Goal: Task Accomplishment & Management: Use online tool/utility

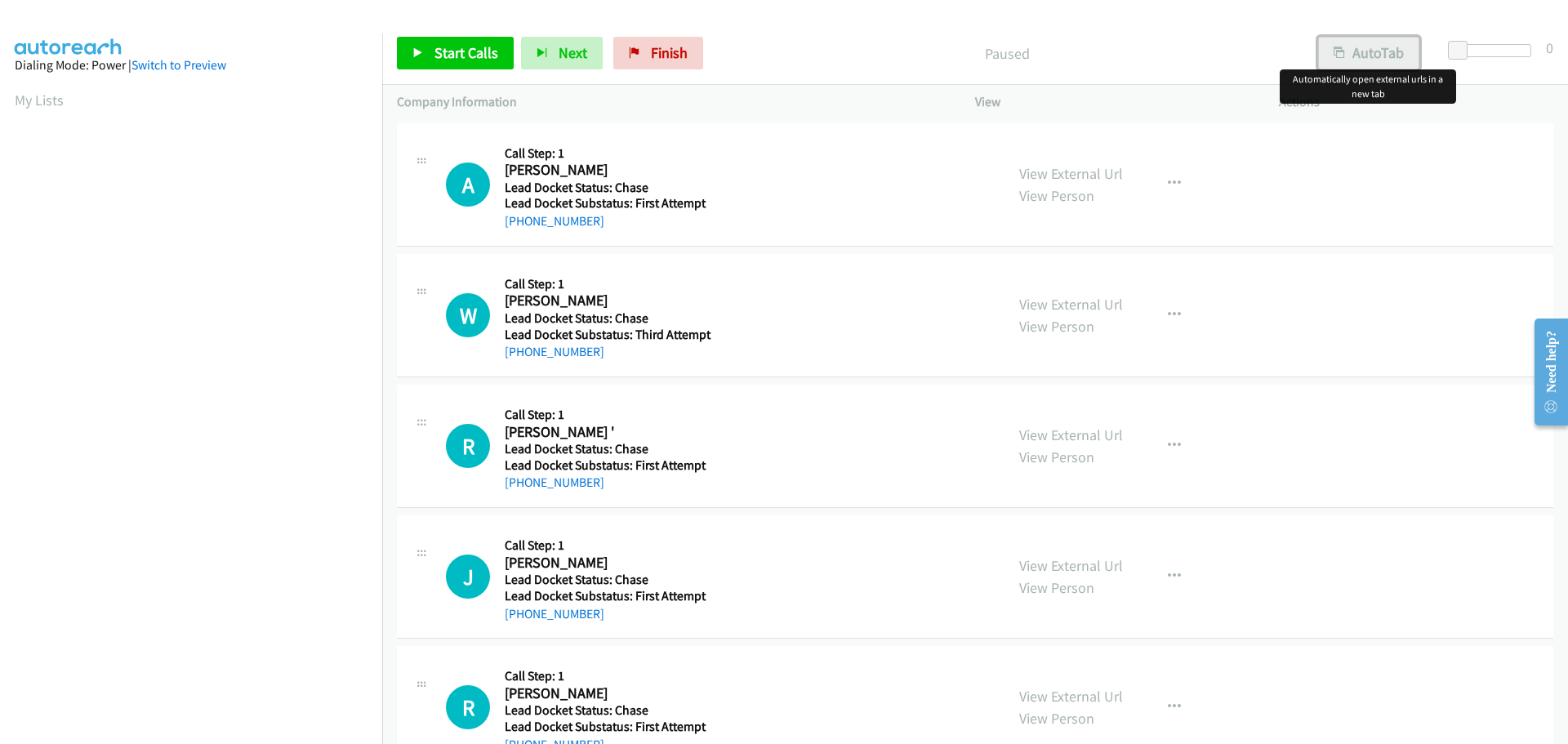
click at [1370, 44] on button "AutoTab" at bounding box center [1368, 53] width 101 height 32
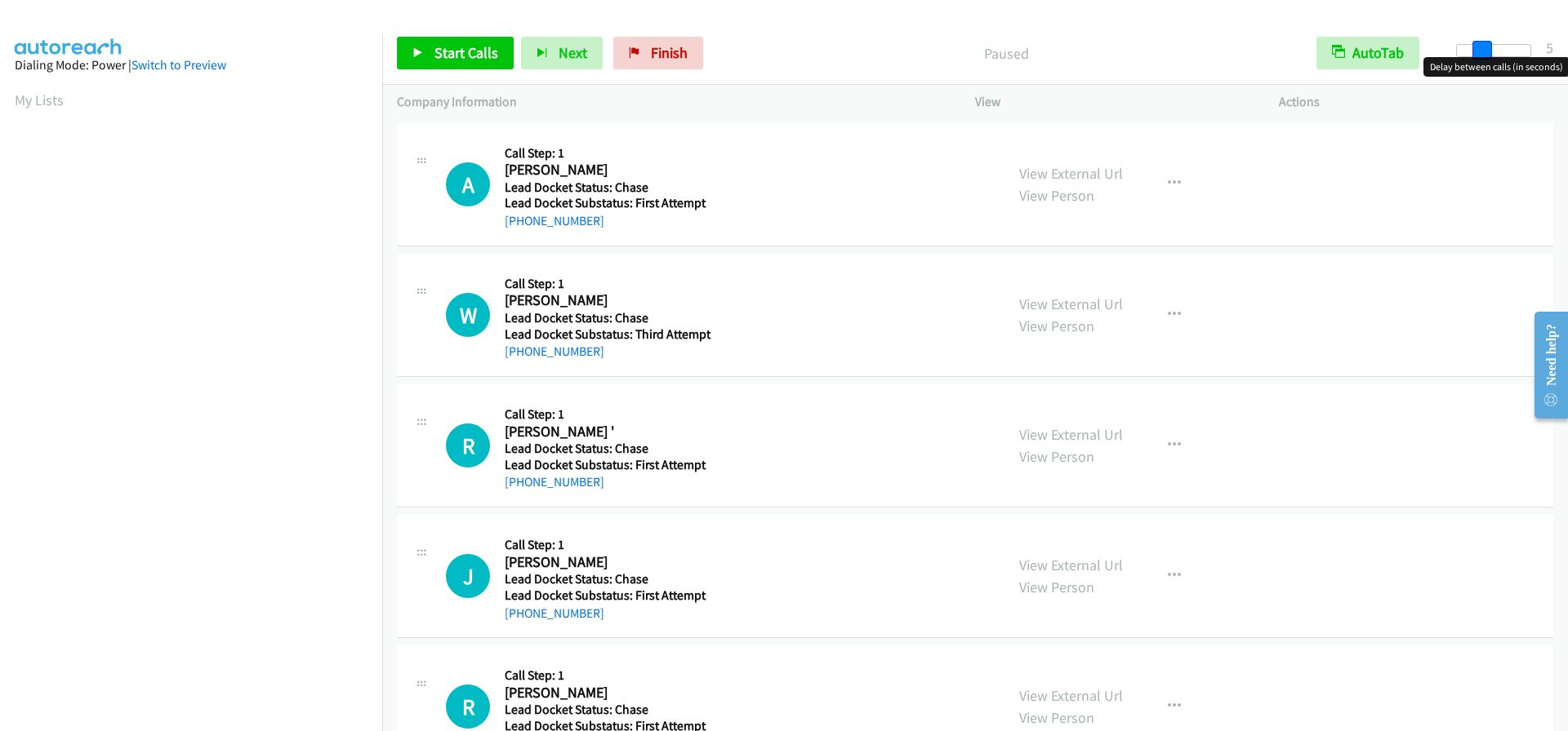
drag, startPoint x: 1457, startPoint y: 54, endPoint x: 1480, endPoint y: 57, distance: 23.2
click at [1480, 57] on body "Start Calls Pause Next Finish Paused AutoTab AutoTab 5 Company Information Info…" at bounding box center [784, 38] width 1568 height 77
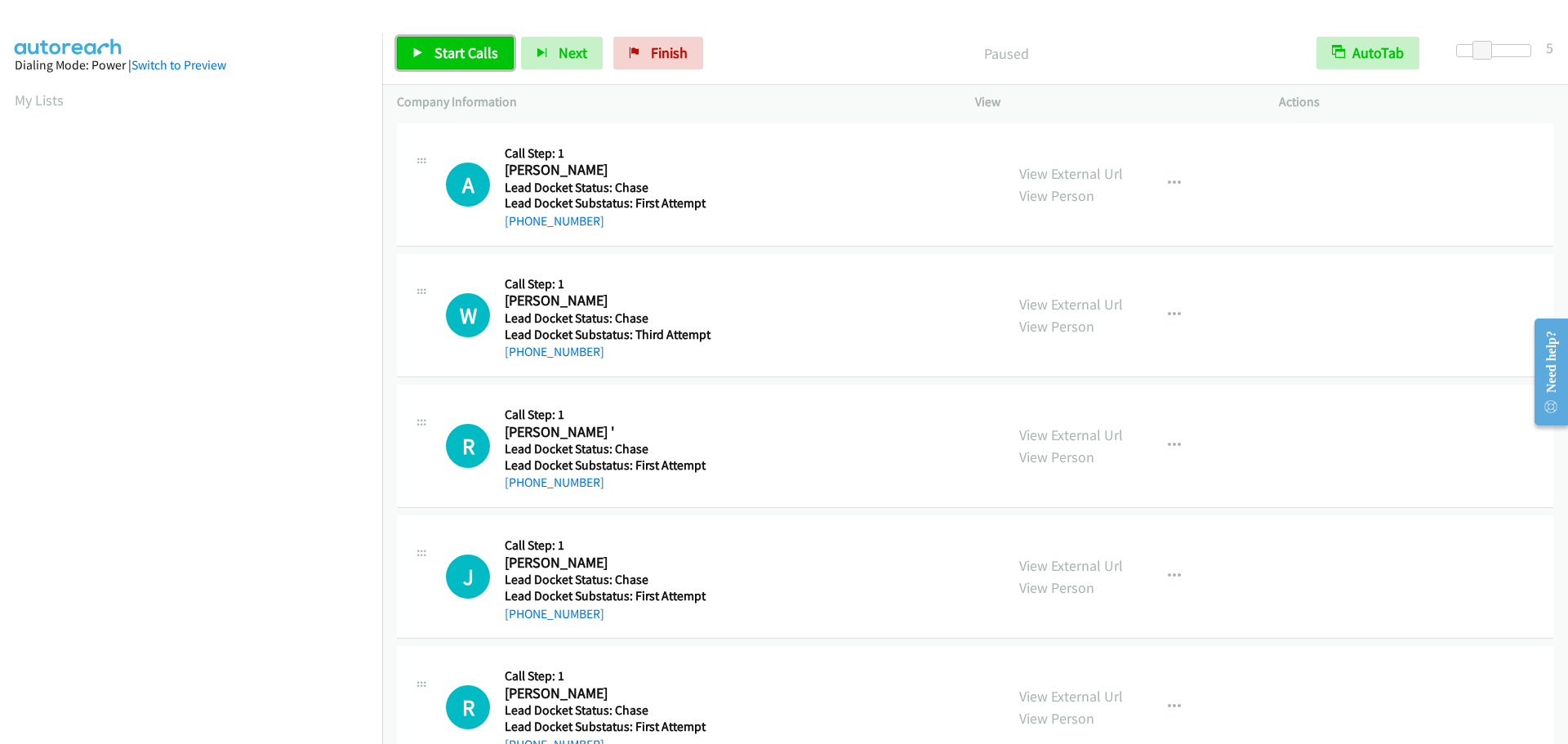
click at [476, 59] on span "Start Calls" at bounding box center [466, 53] width 64 height 19
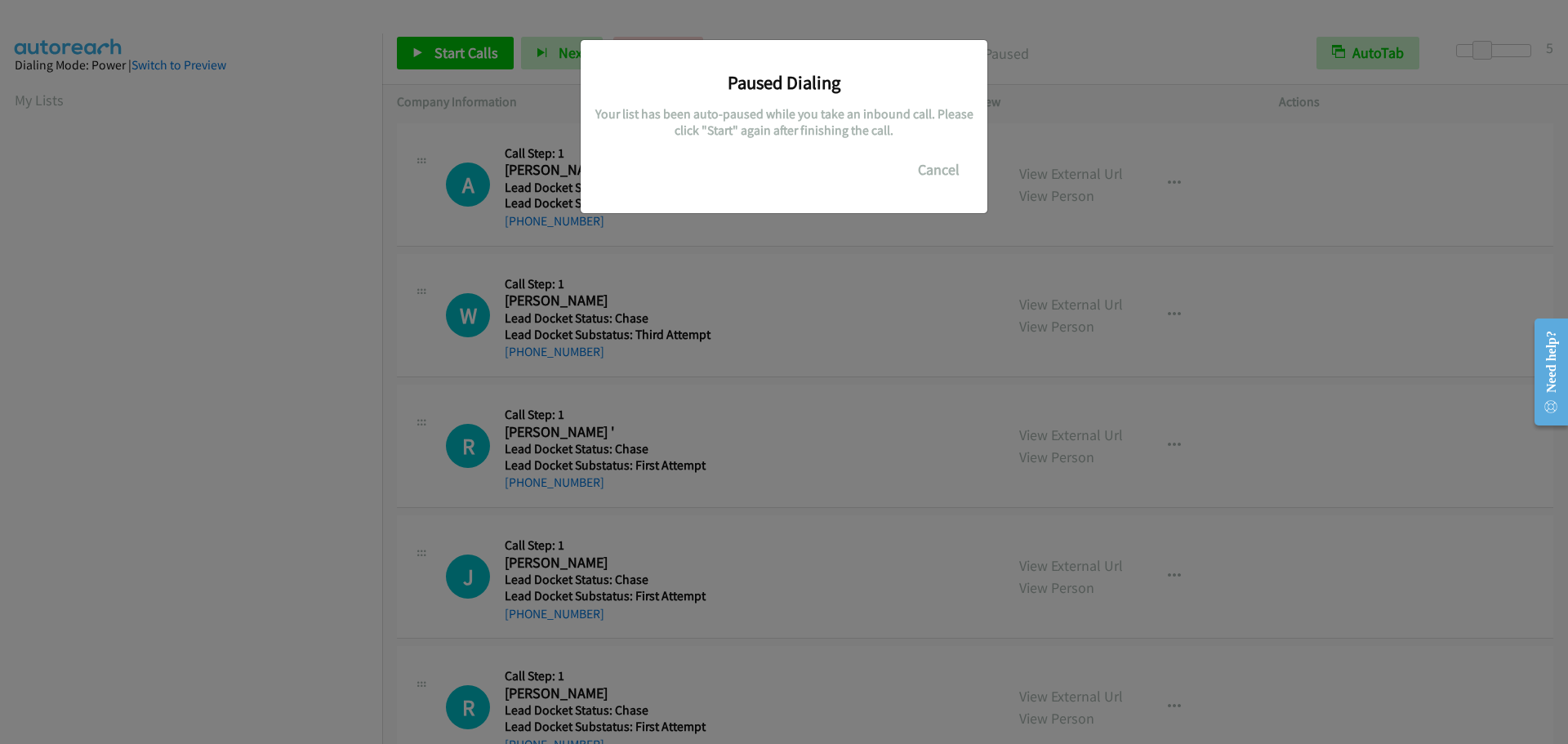
scroll to position [172, 0]
click at [952, 163] on button "Cancel" at bounding box center [939, 170] width 73 height 32
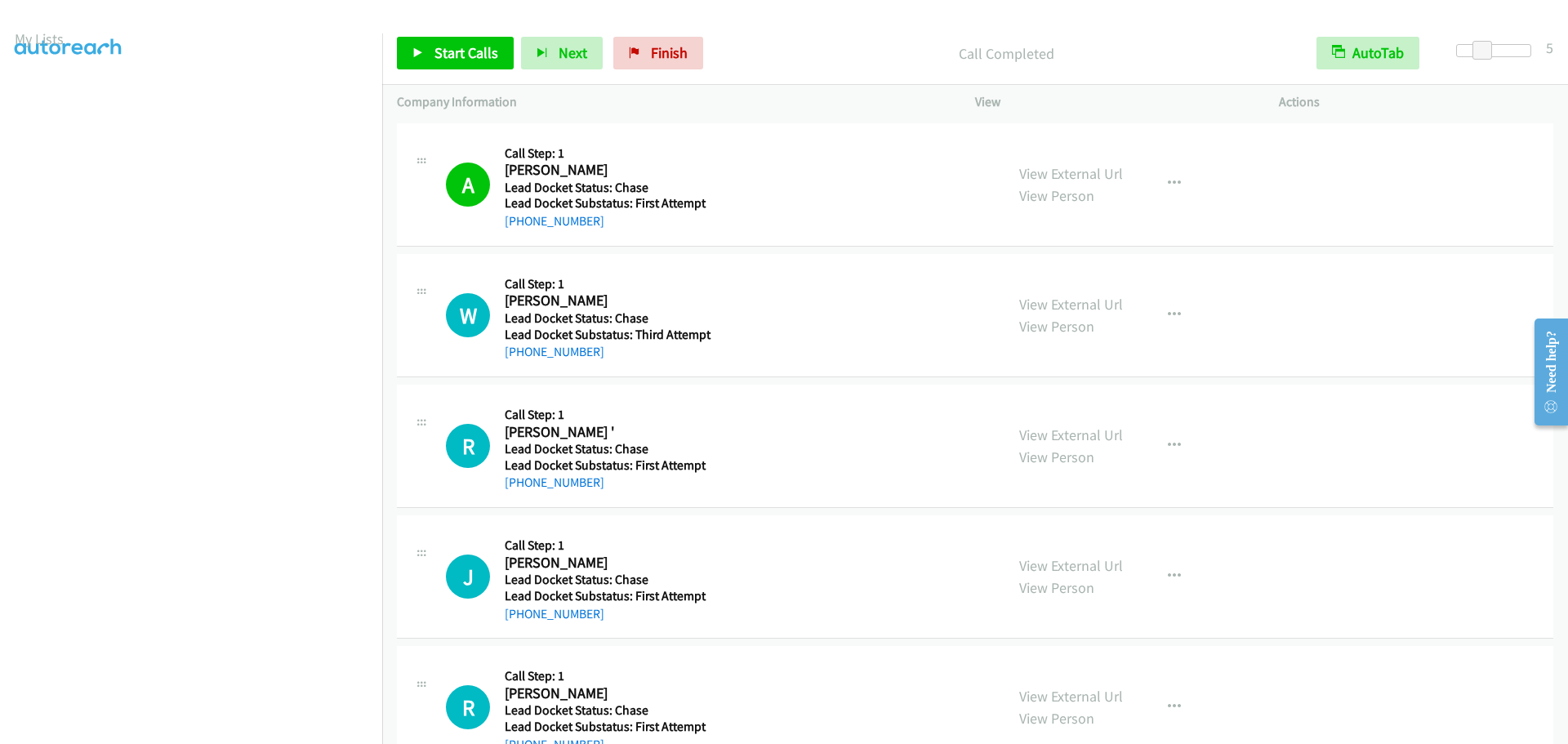
scroll to position [0, 0]
drag, startPoint x: 40, startPoint y: 95, endPoint x: 57, endPoint y: 98, distance: 17.3
click at [40, 95] on link "My Lists" at bounding box center [38, 100] width 49 height 19
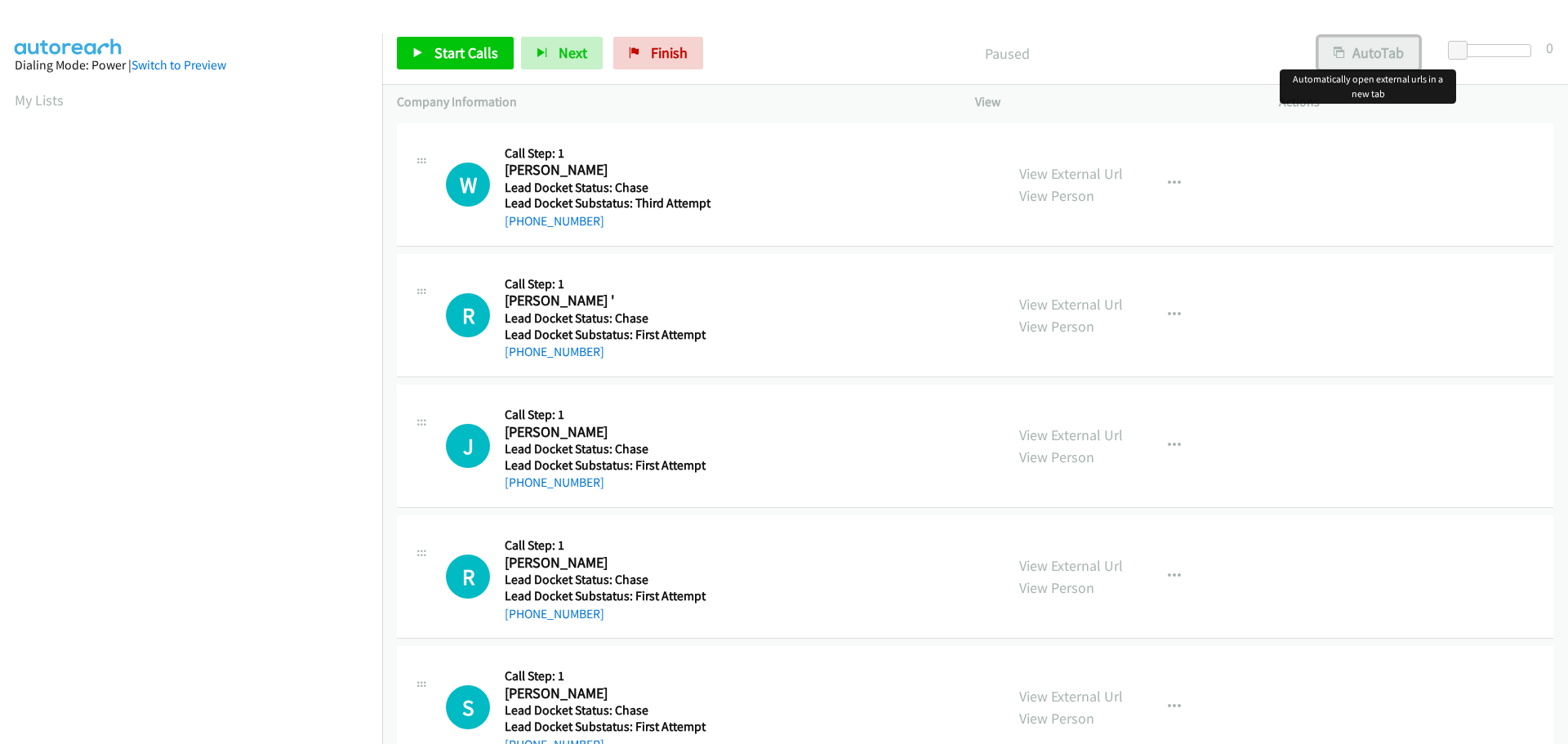
click at [1400, 49] on button "AutoTab" at bounding box center [1368, 53] width 101 height 32
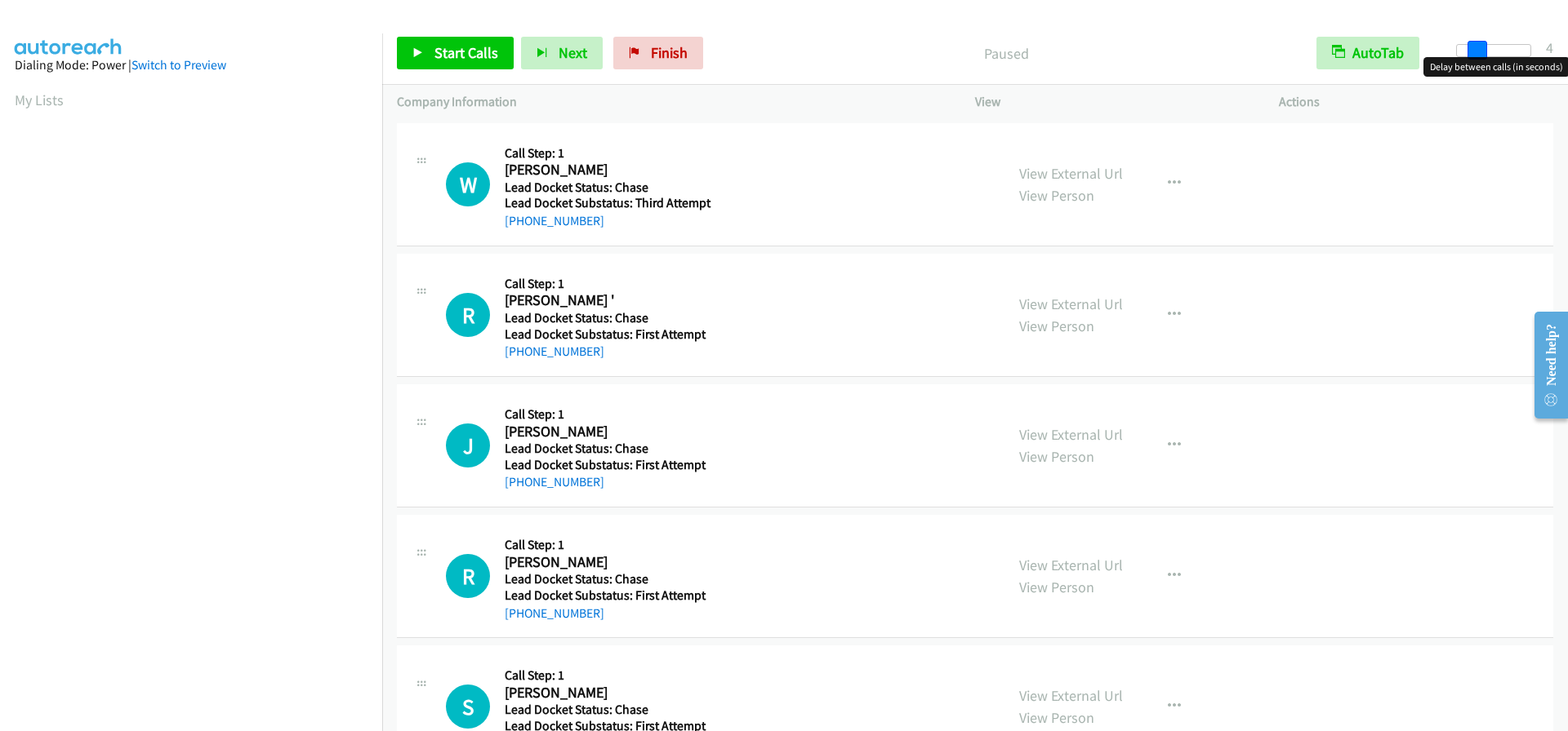
drag, startPoint x: 1454, startPoint y: 49, endPoint x: 1473, endPoint y: 52, distance: 19.2
click at [1473, 52] on span at bounding box center [1477, 51] width 20 height 20
click at [1475, 53] on span at bounding box center [1482, 51] width 20 height 20
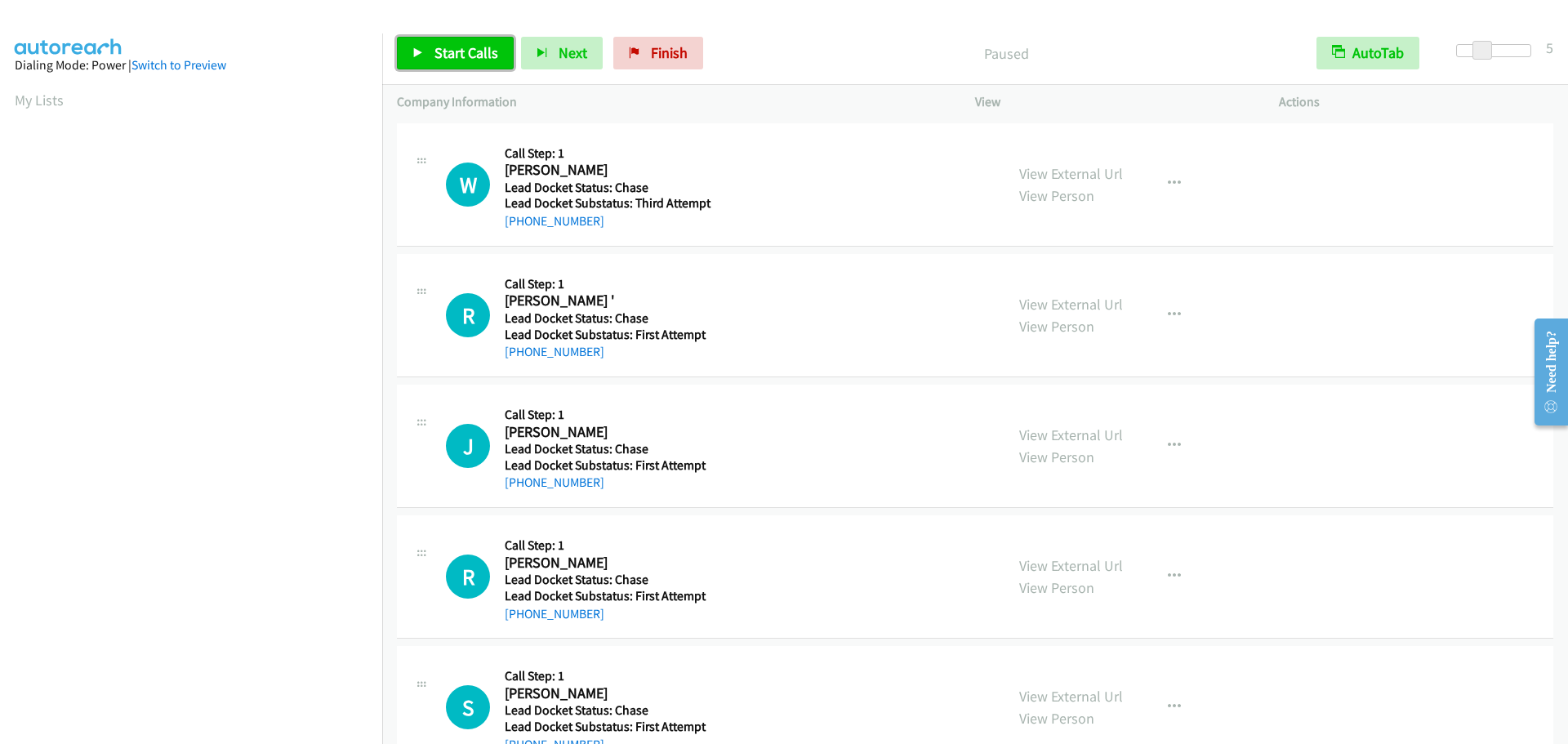
click at [488, 54] on span "Start Calls" at bounding box center [466, 53] width 64 height 19
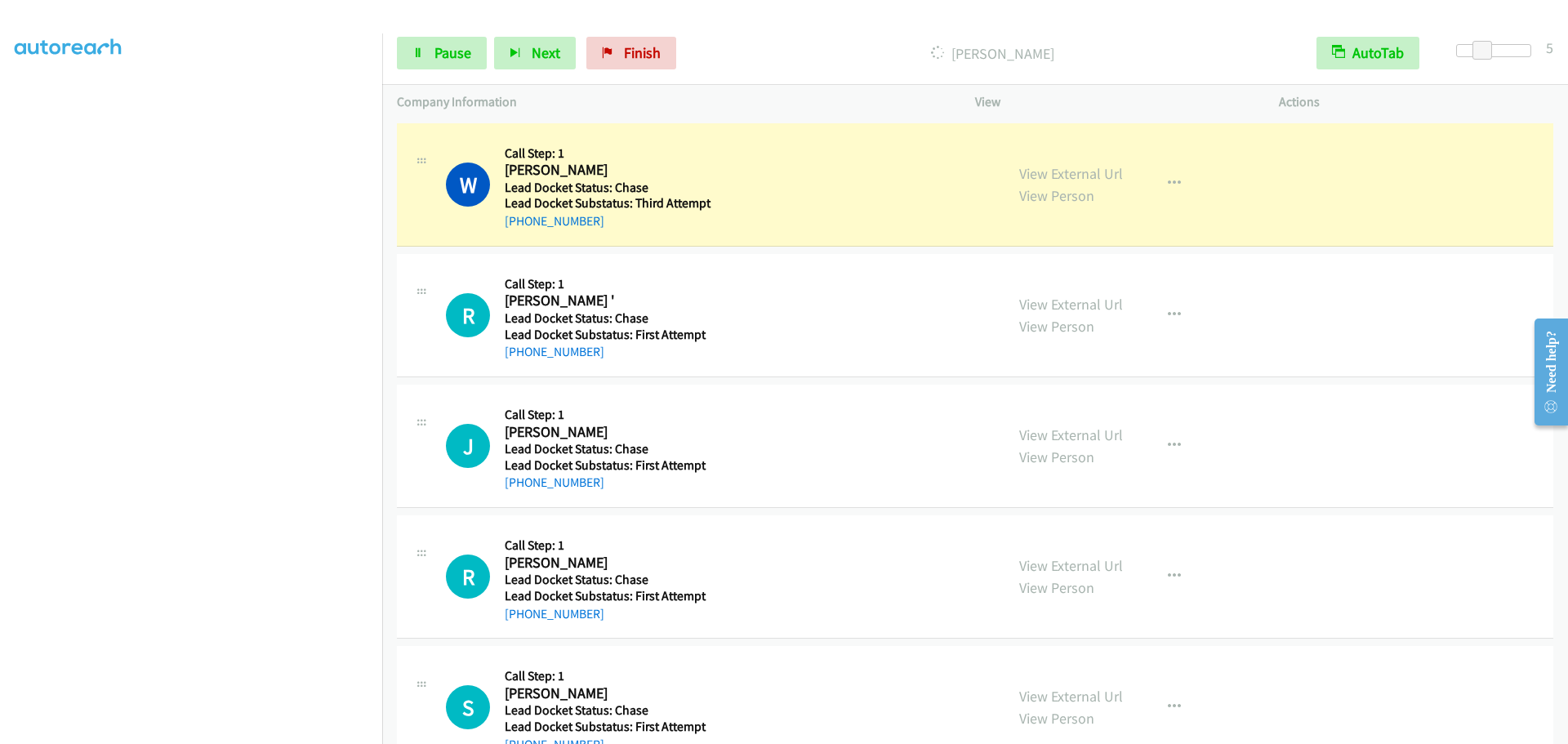
scroll to position [172, 0]
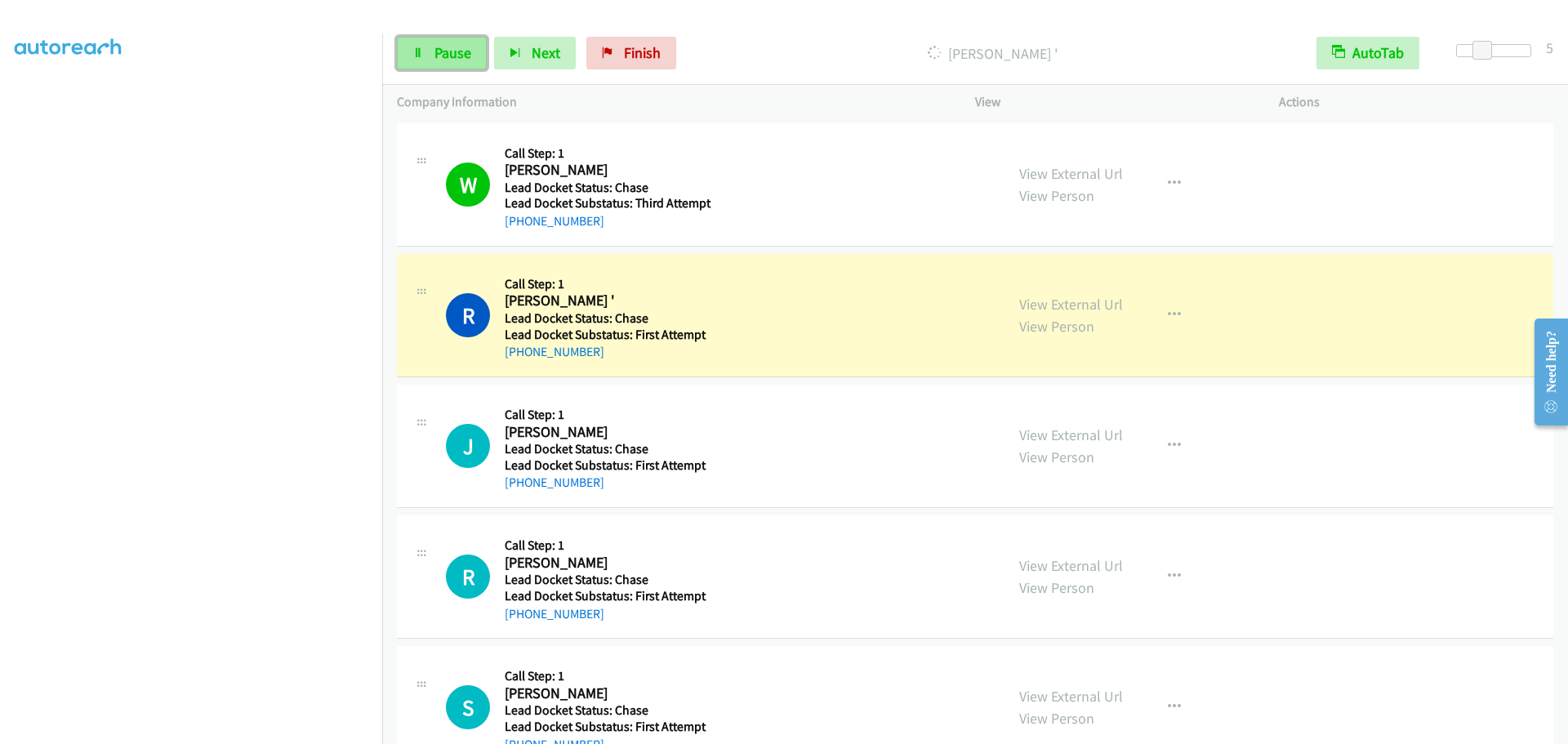
click at [452, 53] on span "Pause" at bounding box center [453, 53] width 36 height 19
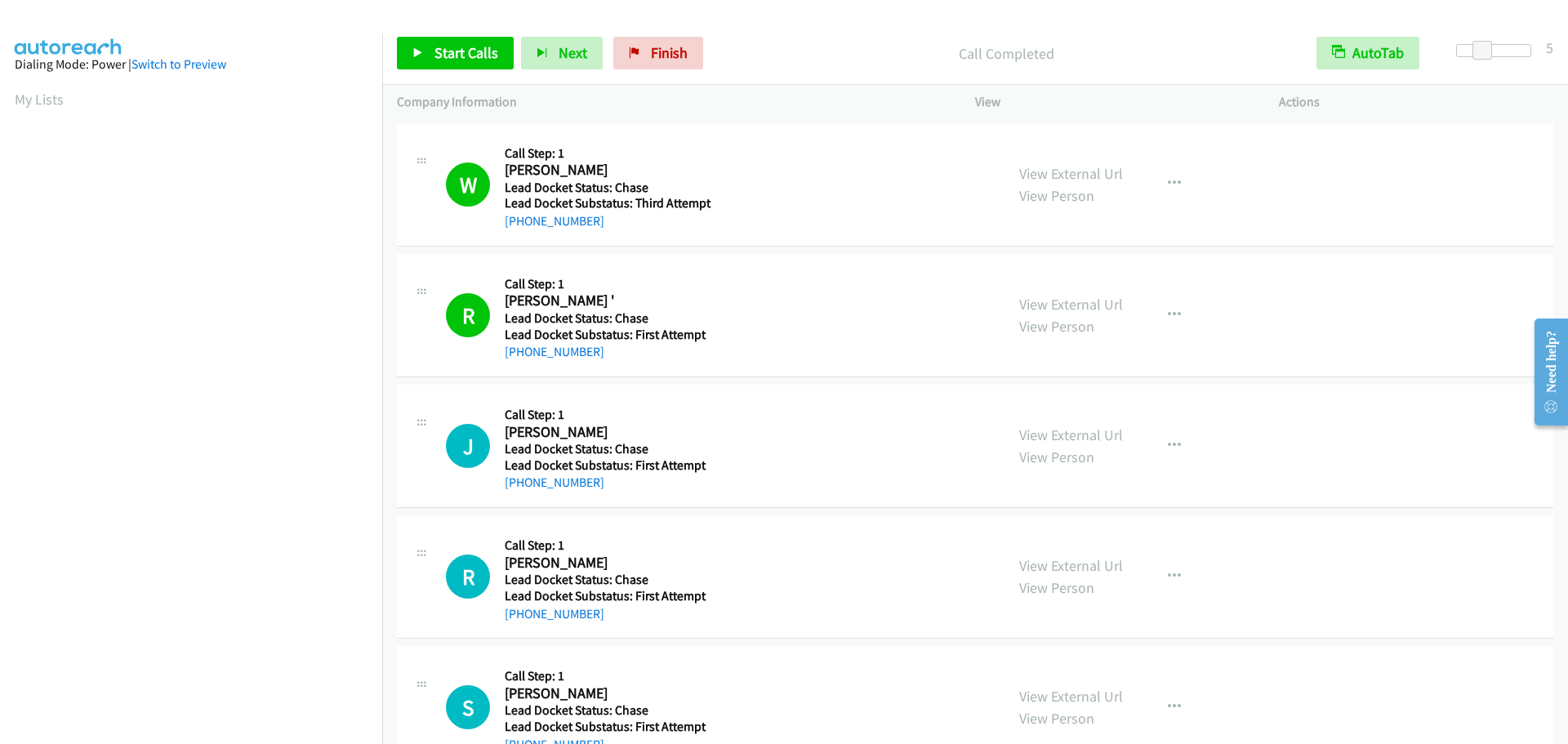
scroll to position [0, 0]
click at [30, 96] on link "My Lists" at bounding box center [38, 100] width 49 height 19
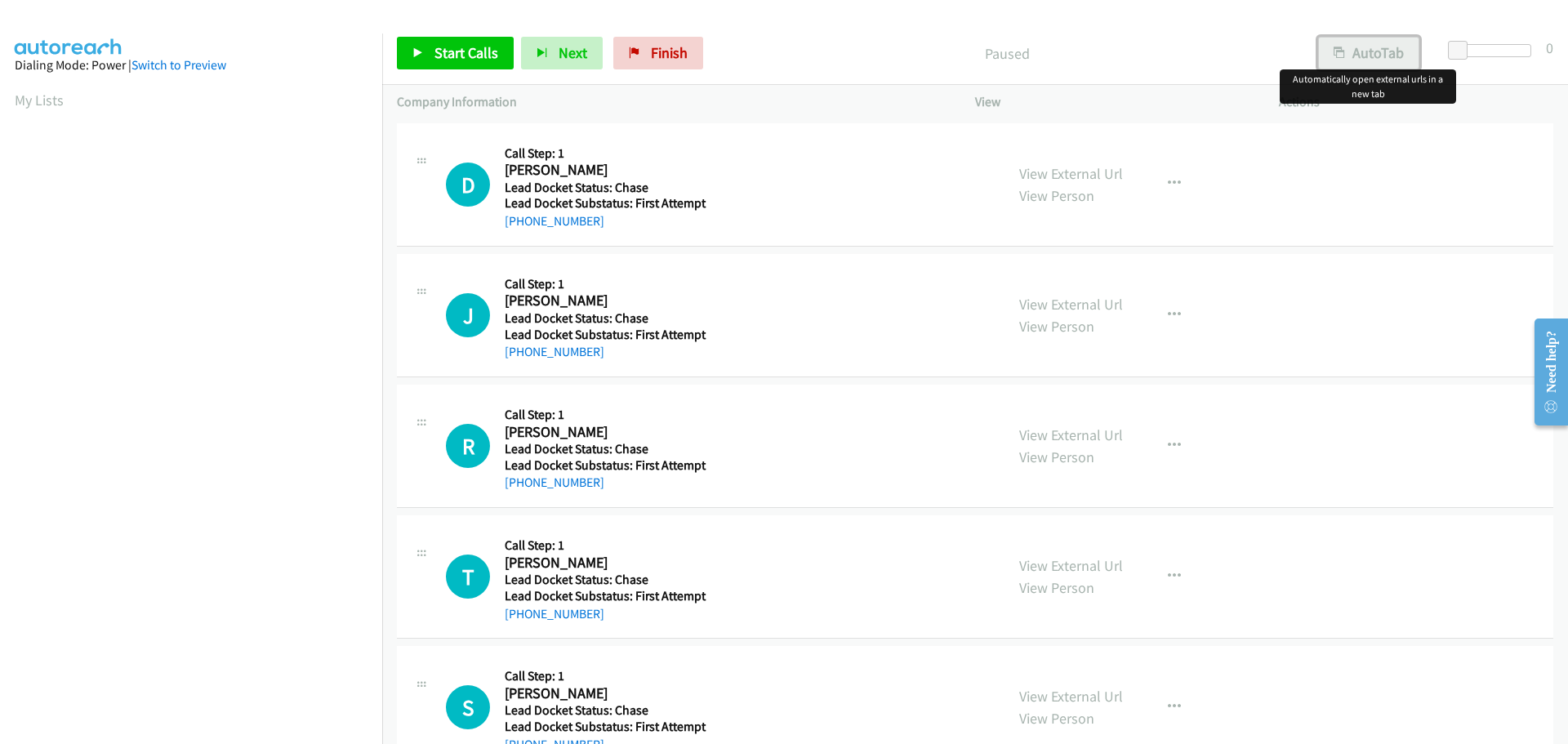
click at [1359, 53] on button "AutoTab" at bounding box center [1368, 53] width 101 height 32
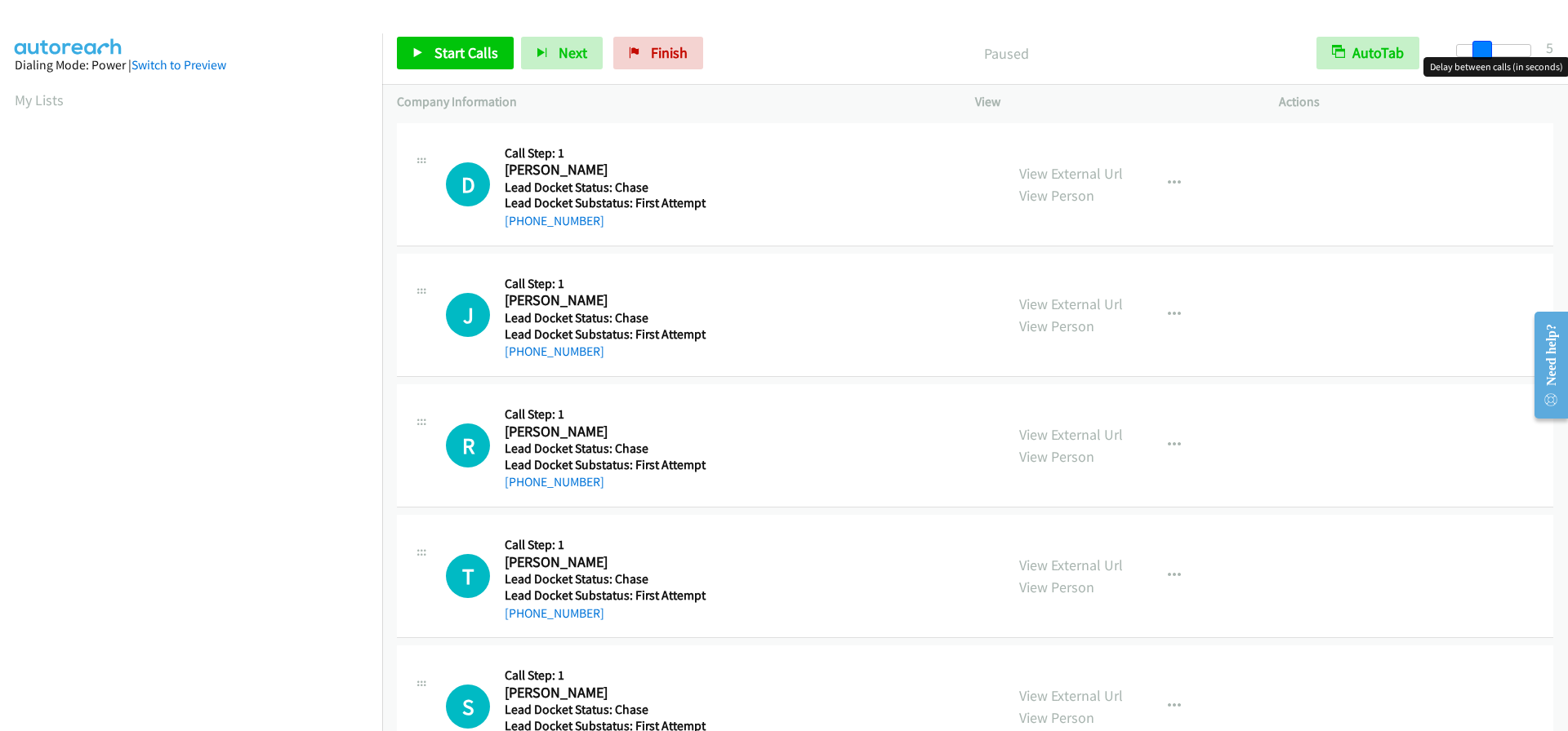
drag, startPoint x: 1453, startPoint y: 52, endPoint x: 1477, endPoint y: 53, distance: 24.0
click at [1477, 53] on span at bounding box center [1482, 51] width 20 height 20
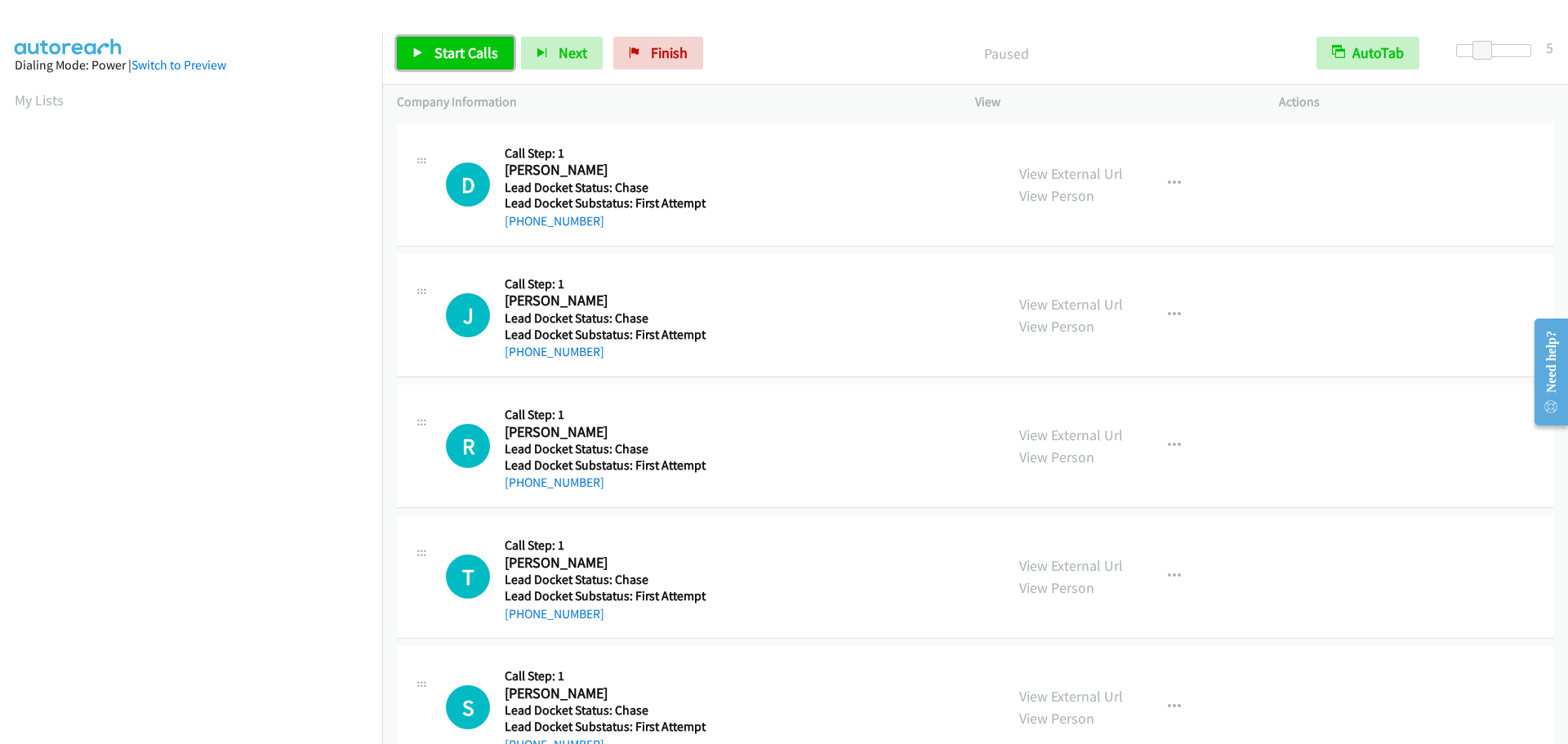
click at [453, 65] on link "Start Calls" at bounding box center [456, 53] width 117 height 32
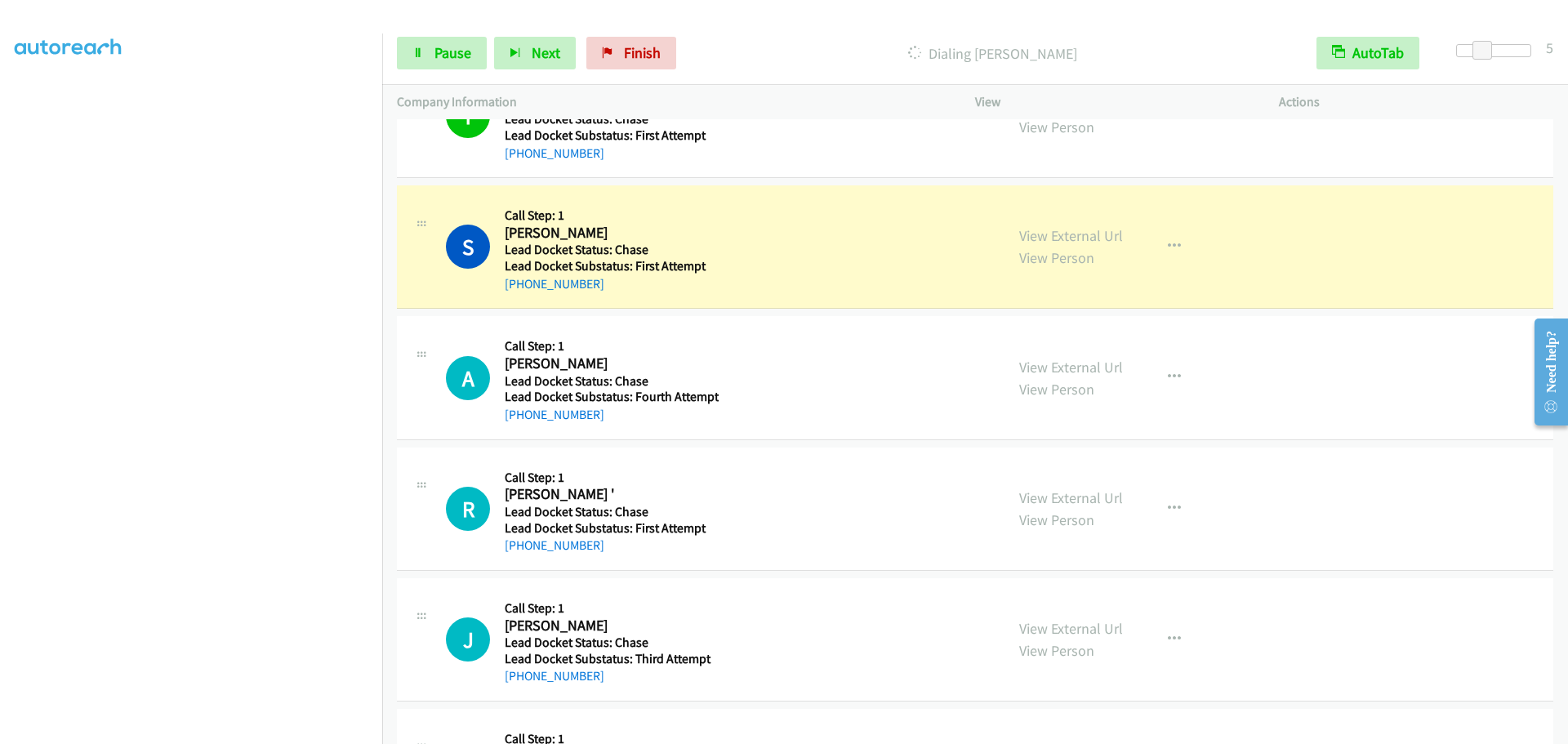
scroll to position [490, 0]
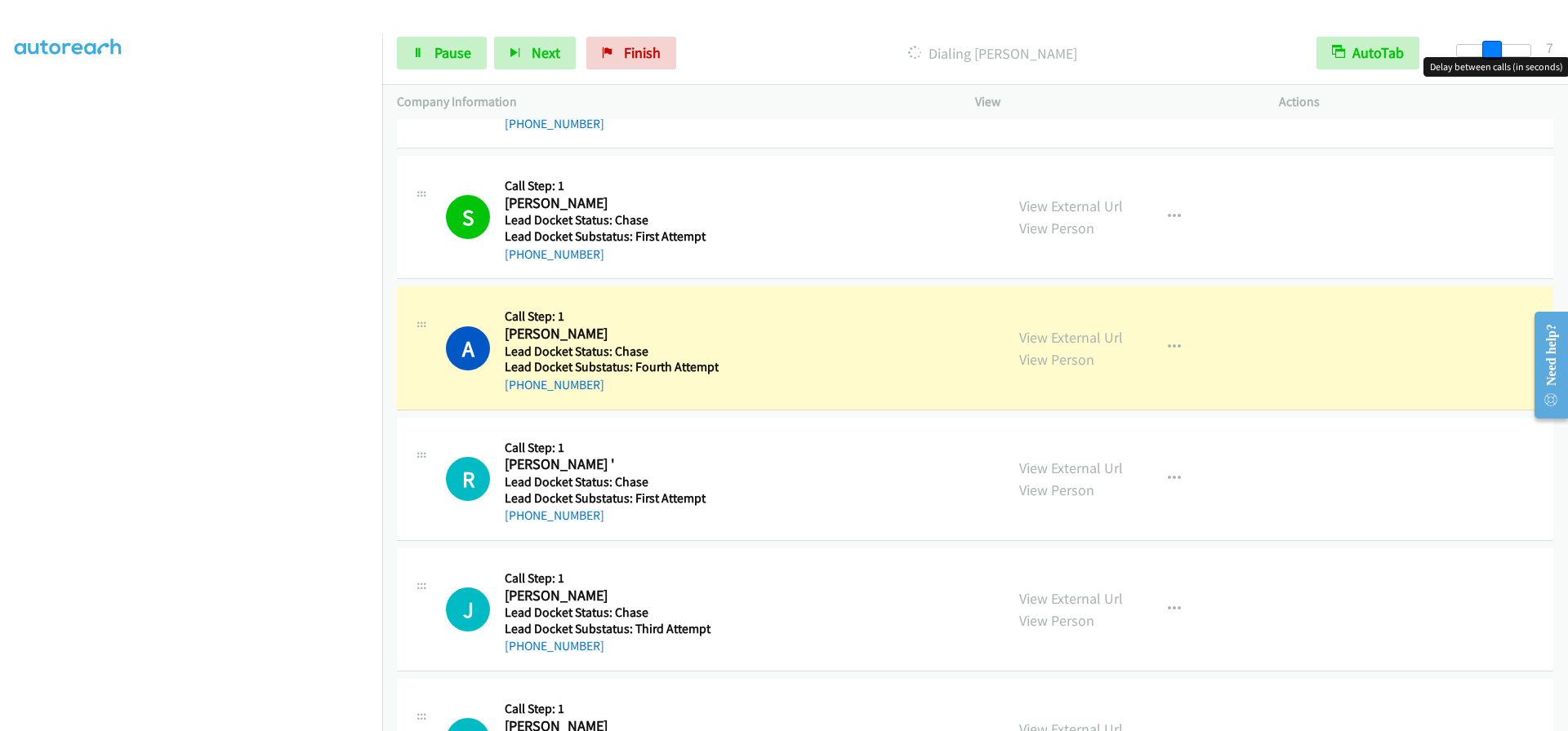
click at [1485, 51] on span at bounding box center [1492, 51] width 20 height 20
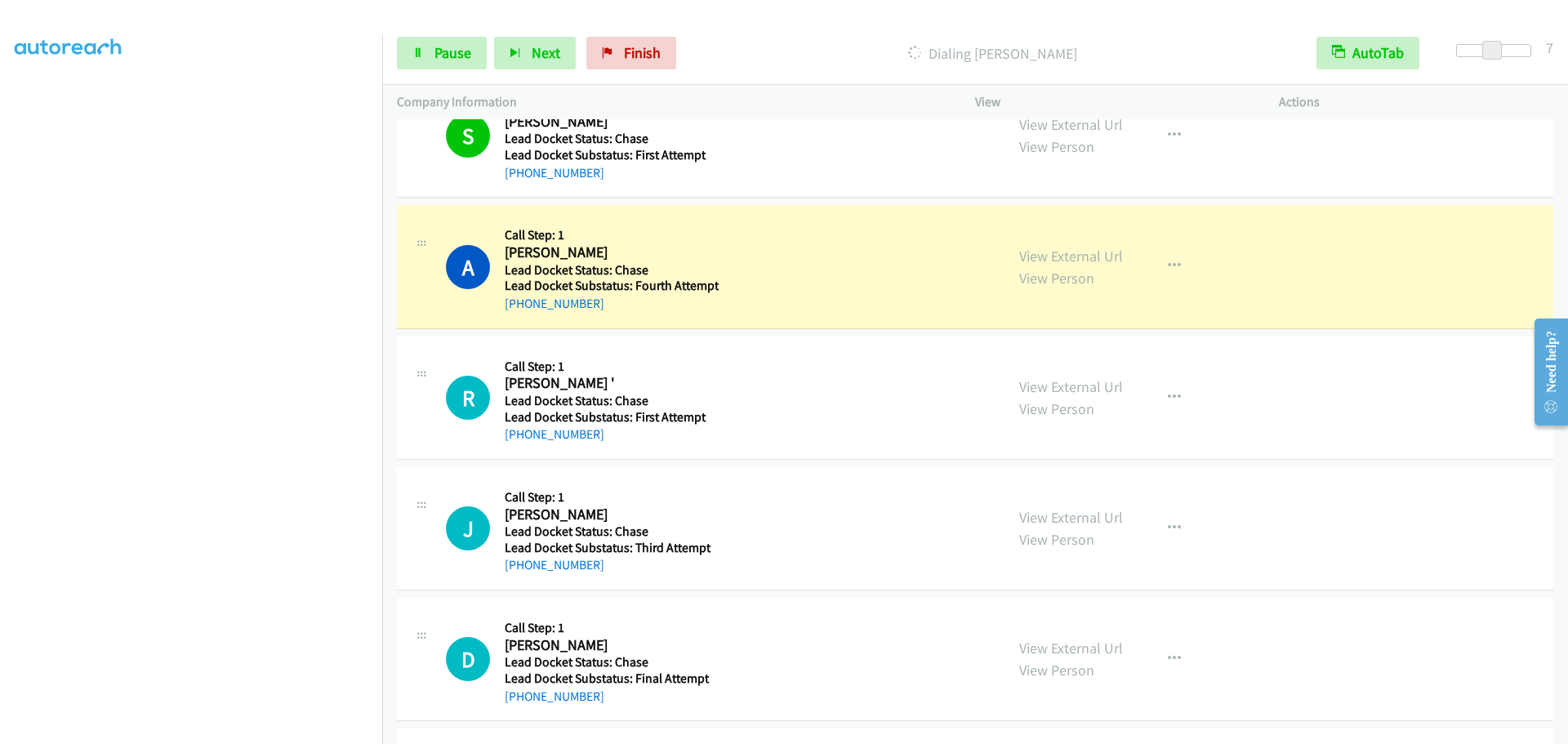
scroll to position [653, 0]
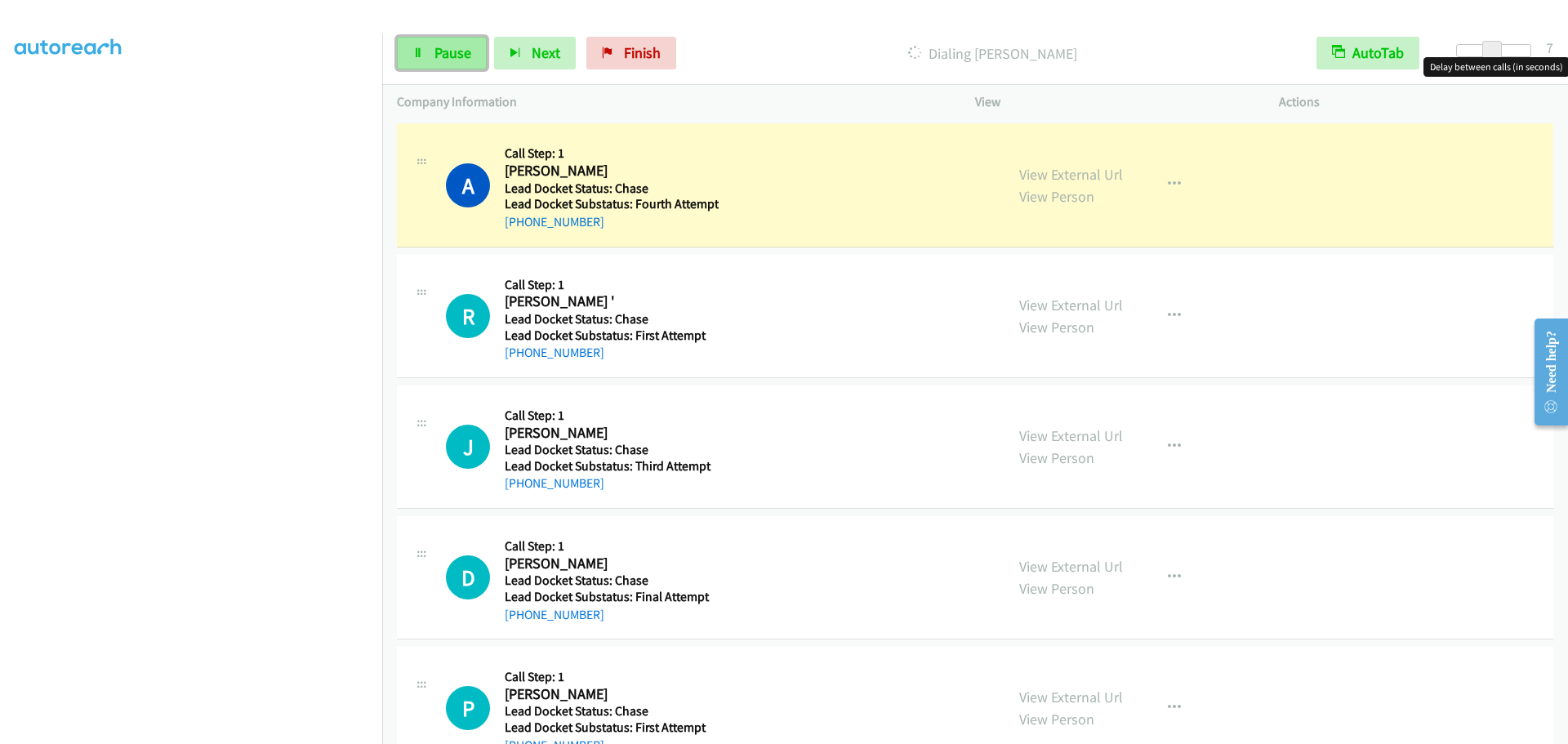
click at [431, 57] on link "Pause" at bounding box center [442, 53] width 90 height 32
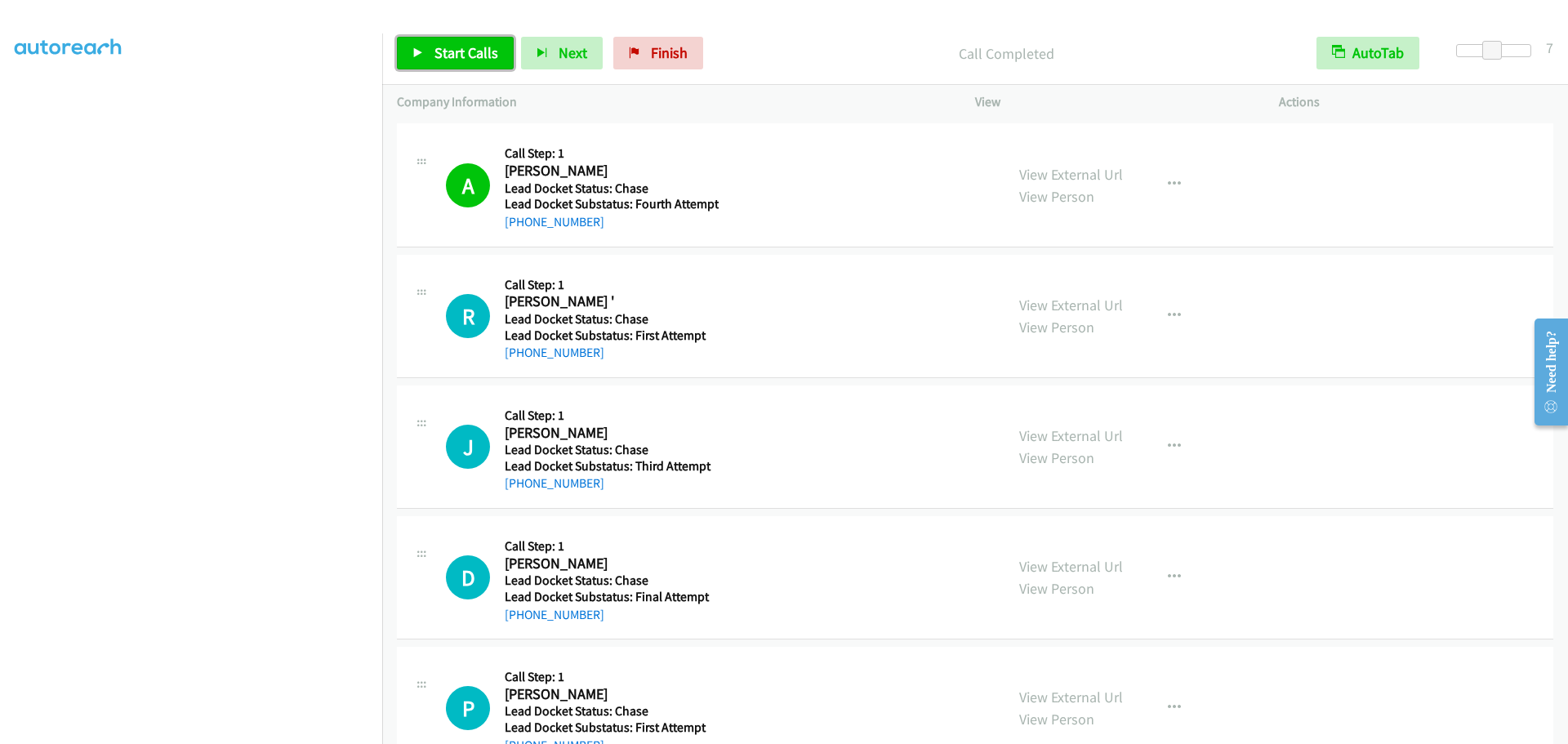
click at [471, 56] on span "Start Calls" at bounding box center [466, 53] width 64 height 19
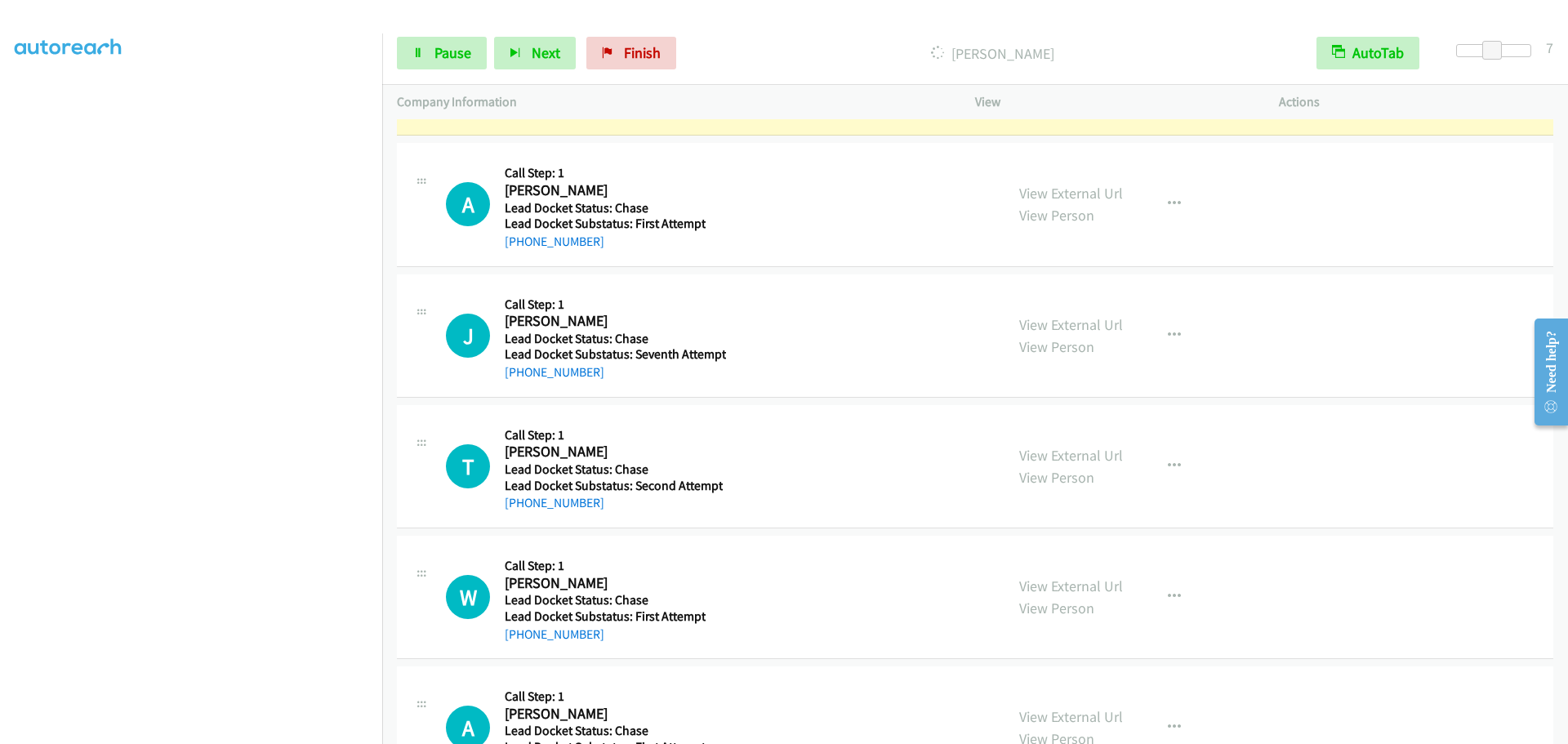
scroll to position [1307, 0]
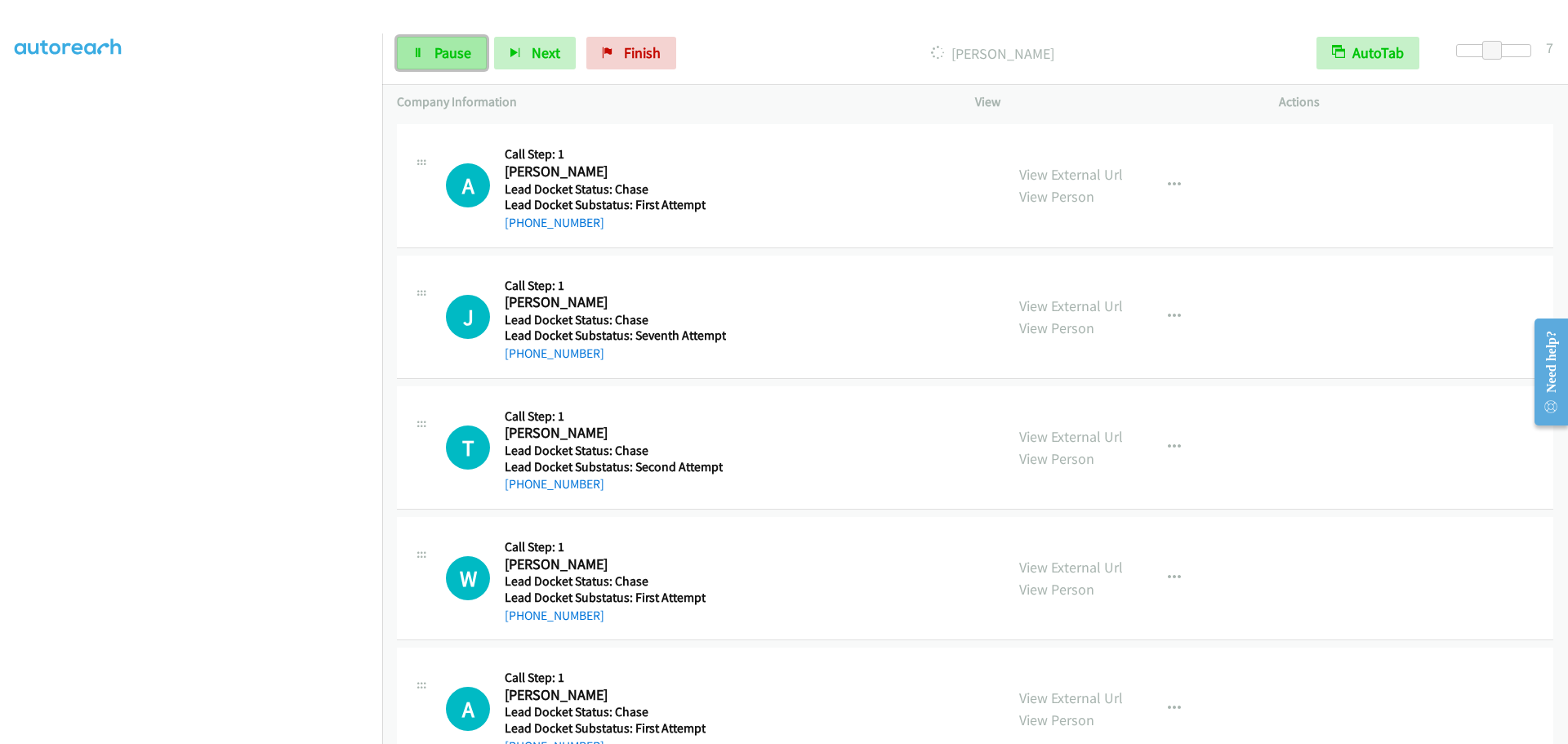
click at [442, 52] on span "Pause" at bounding box center [453, 53] width 36 height 19
